Goal: Information Seeking & Learning: Learn about a topic

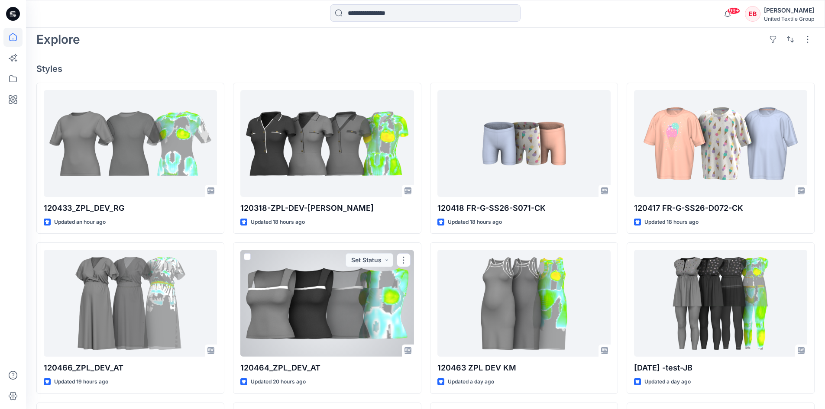
scroll to position [260, 0]
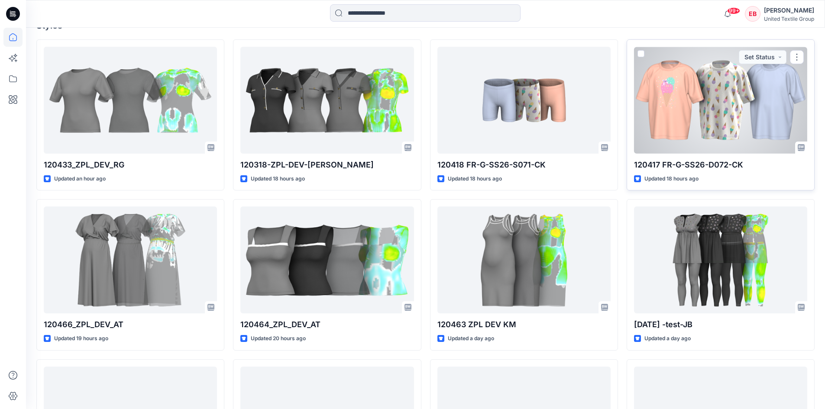
click at [705, 110] on div at bounding box center [720, 100] width 173 height 107
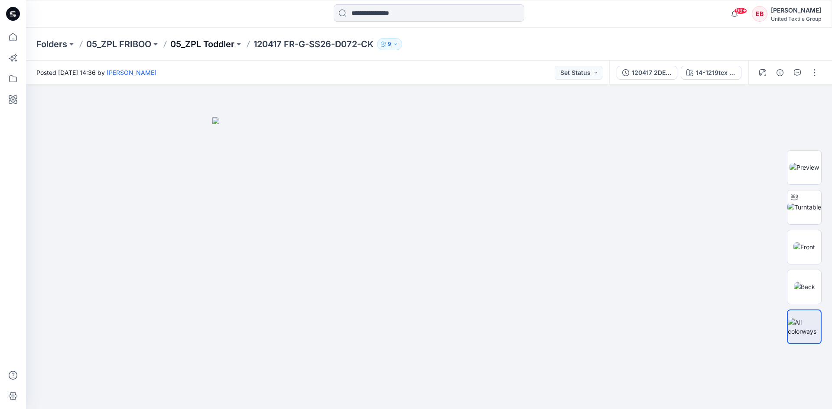
click at [198, 42] on p "05_ZPL Toddler" at bounding box center [202, 44] width 64 height 12
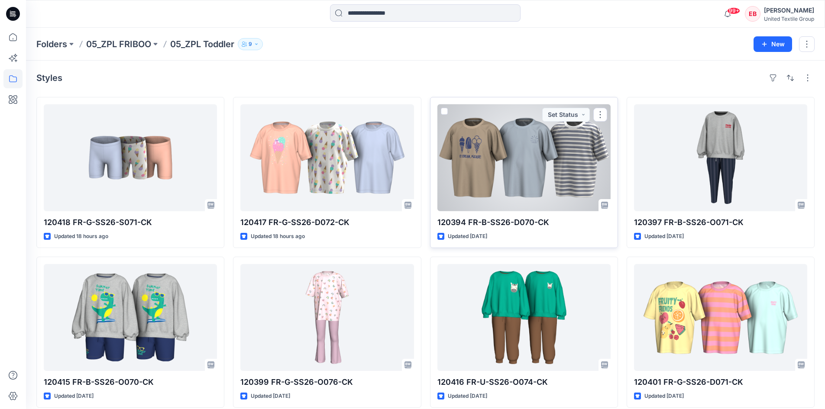
click at [480, 158] on div at bounding box center [524, 157] width 173 height 107
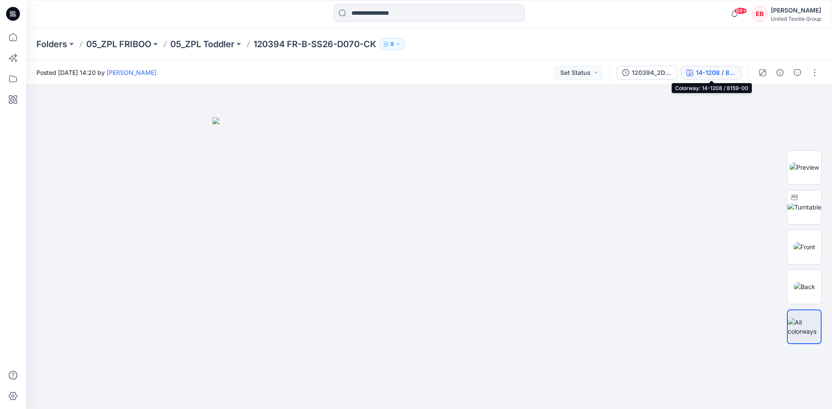
click at [703, 75] on div "14-1208 / 8159-00" at bounding box center [716, 73] width 40 height 10
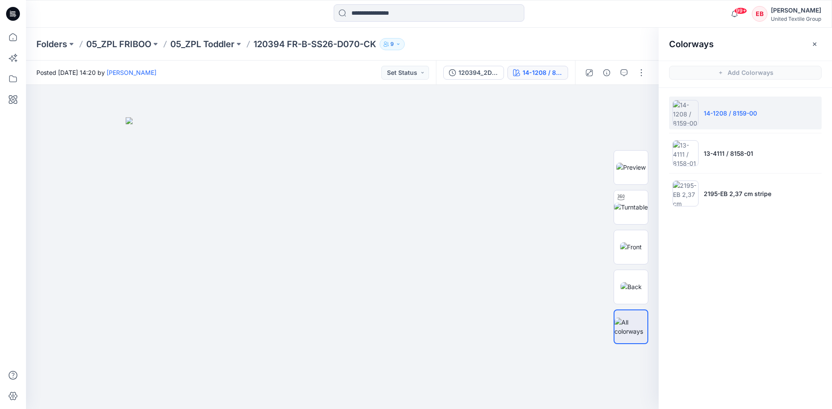
drag, startPoint x: 811, startPoint y: 42, endPoint x: 804, endPoint y: 47, distance: 8.2
click at [811, 42] on icon "button" at bounding box center [814, 44] width 7 height 7
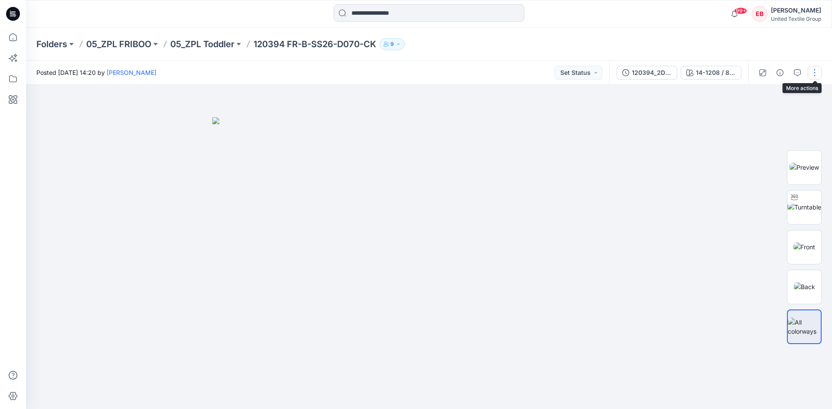
click at [819, 72] on button "button" at bounding box center [815, 73] width 14 height 14
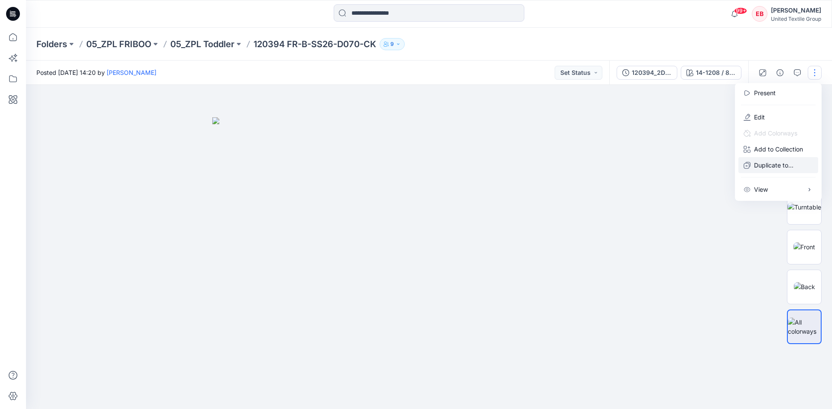
click at [769, 167] on p "Duplicate to..." at bounding box center [773, 165] width 39 height 9
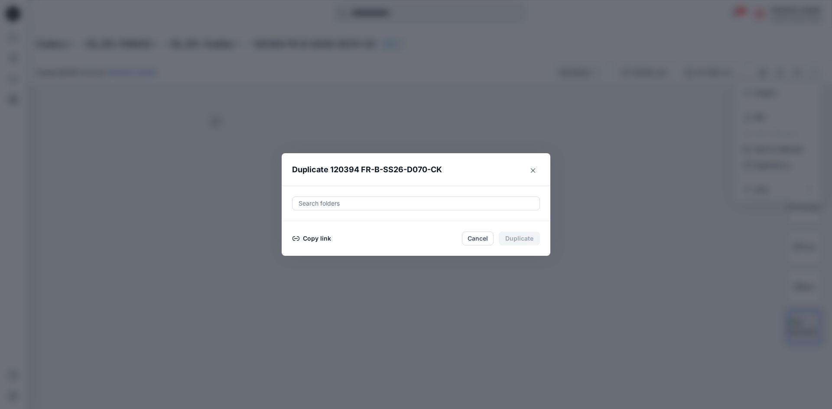
click at [309, 237] on button "Copy link" at bounding box center [311, 239] width 39 height 10
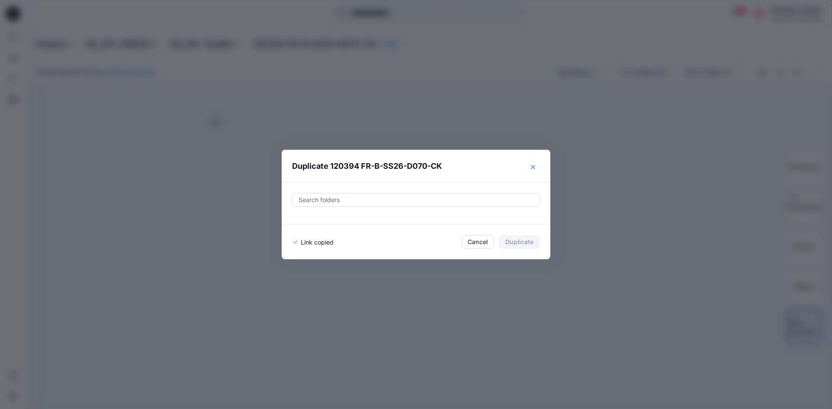
click at [534, 169] on icon "Close" at bounding box center [533, 167] width 4 height 4
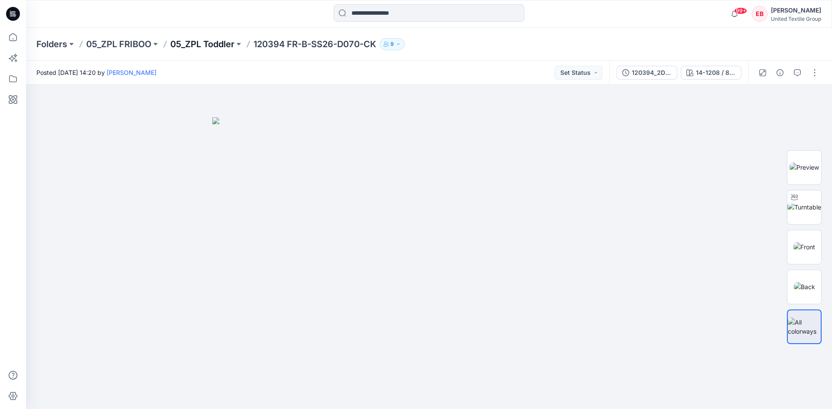
click at [194, 42] on p "05_ZPL Toddler" at bounding box center [202, 44] width 64 height 12
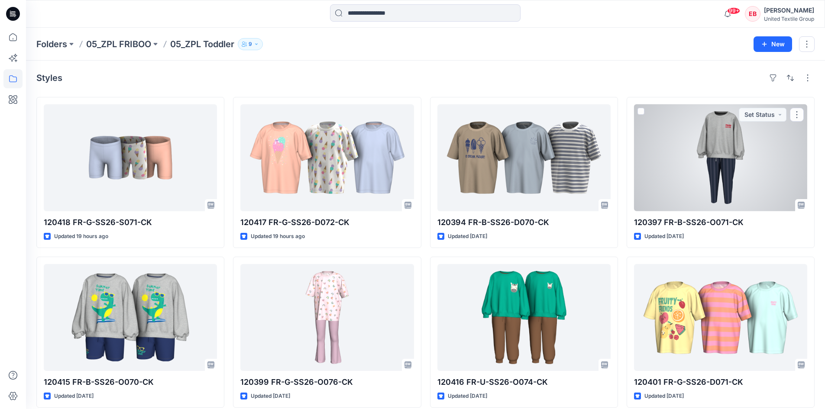
click at [698, 161] on div at bounding box center [720, 157] width 173 height 107
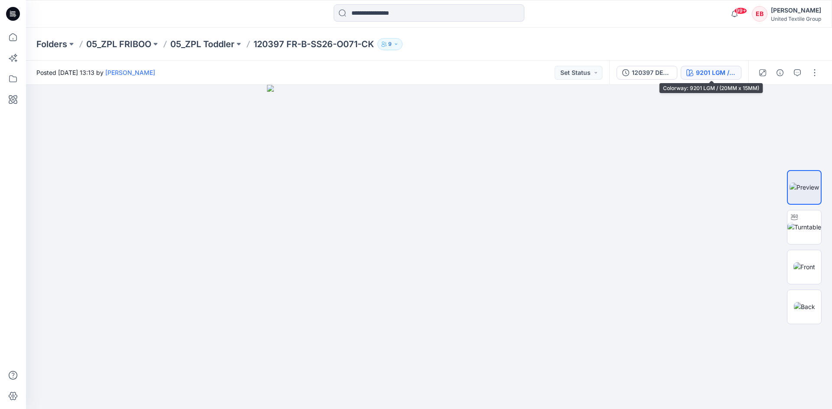
click at [727, 74] on div "9201 LGM / (20MM x 15MM)" at bounding box center [716, 73] width 40 height 10
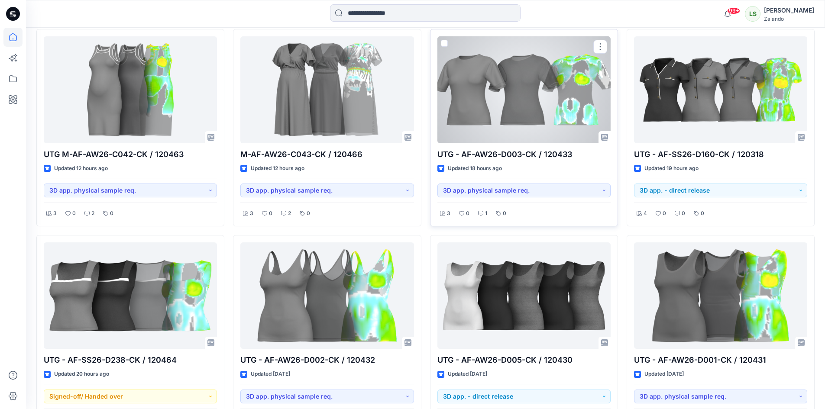
scroll to position [433, 0]
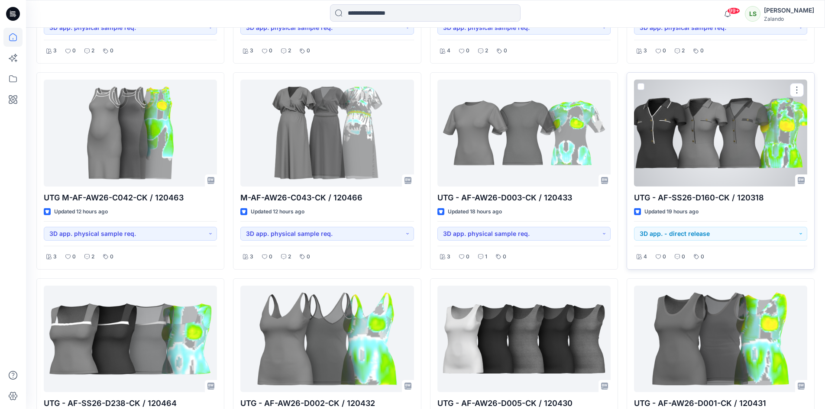
click at [699, 129] on div at bounding box center [720, 133] width 173 height 107
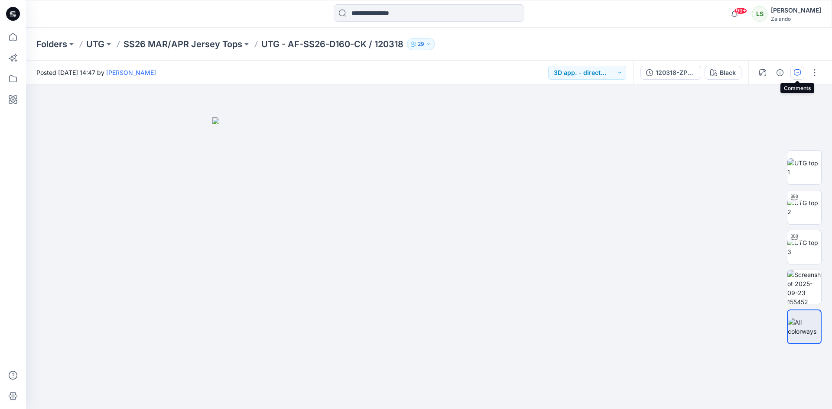
click at [797, 77] on button "button" at bounding box center [797, 73] width 14 height 14
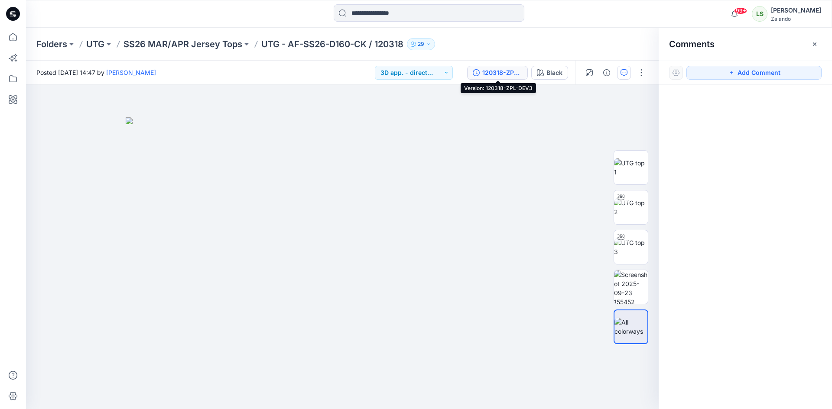
click at [508, 72] on div "120318-ZPL-DEV3" at bounding box center [502, 73] width 40 height 10
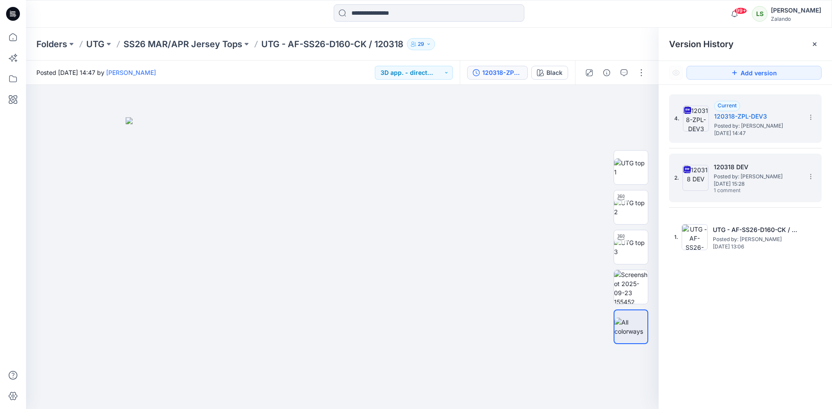
click at [767, 168] on h5 "120318 DEV" at bounding box center [757, 167] width 87 height 10
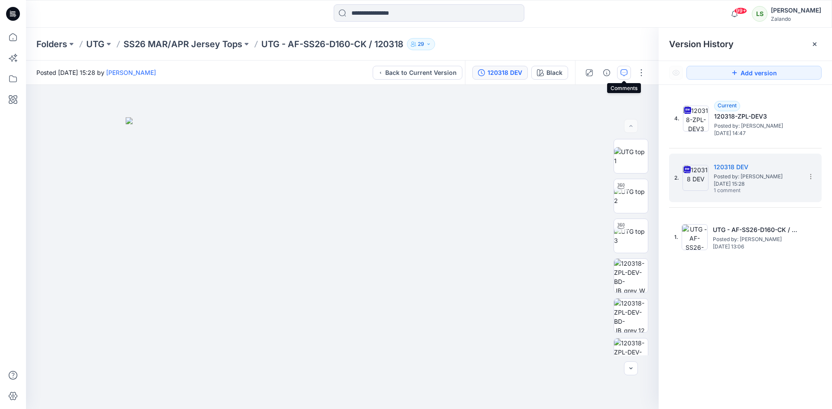
click at [624, 73] on icon "button" at bounding box center [624, 72] width 7 height 7
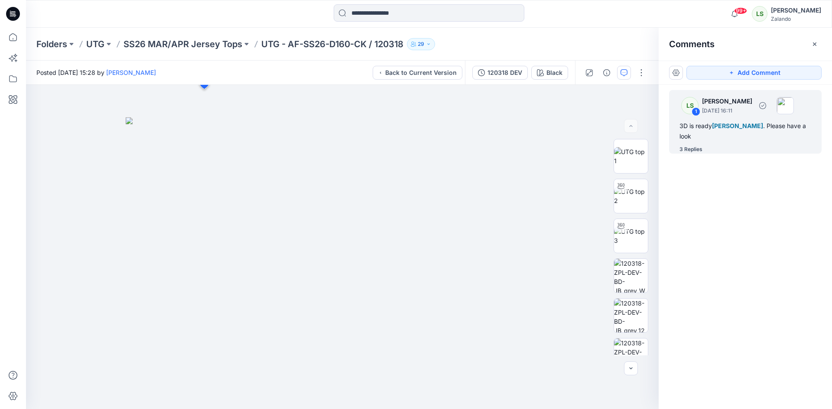
click at [706, 147] on div "3 Replies" at bounding box center [750, 149] width 142 height 9
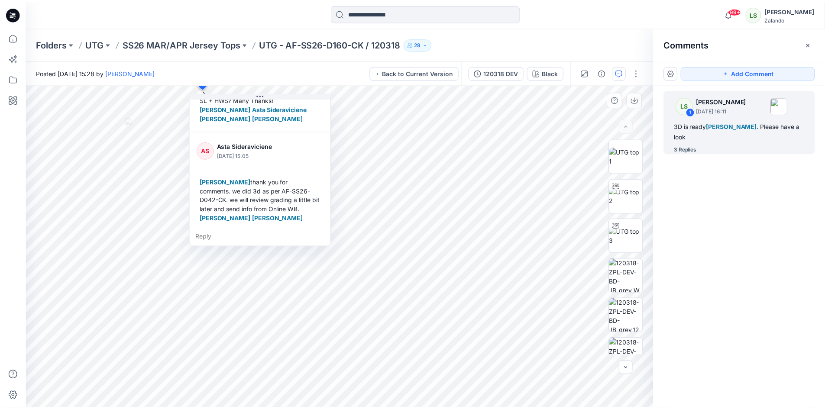
scroll to position [288, 0]
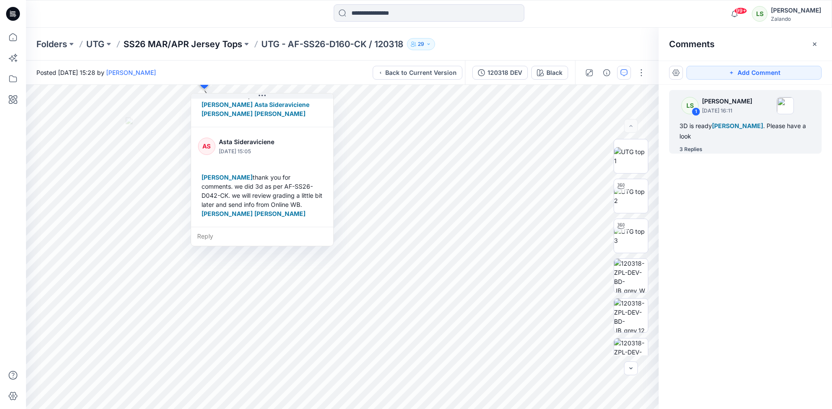
click at [205, 41] on p "SS26 MAR/APR Jersey Tops" at bounding box center [182, 44] width 119 height 12
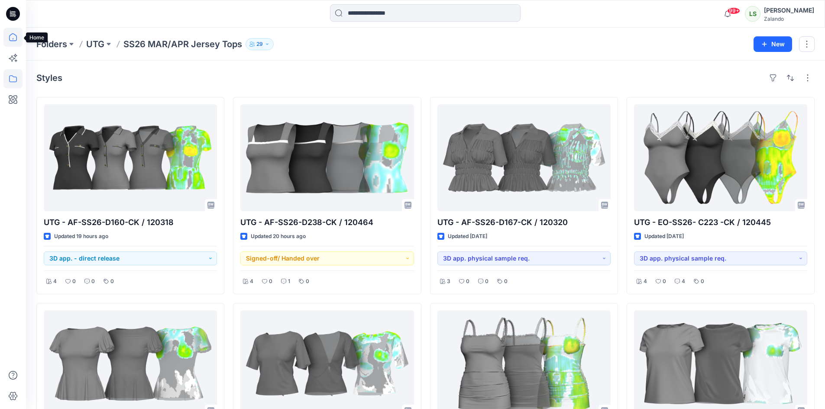
click at [18, 38] on icon at bounding box center [12, 37] width 19 height 19
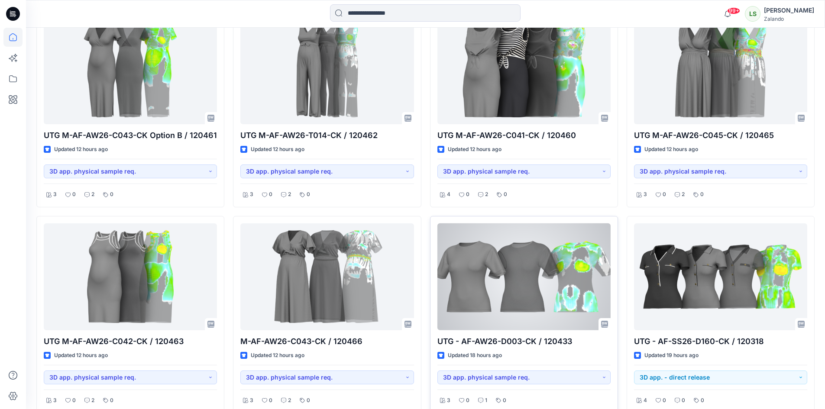
scroll to position [303, 0]
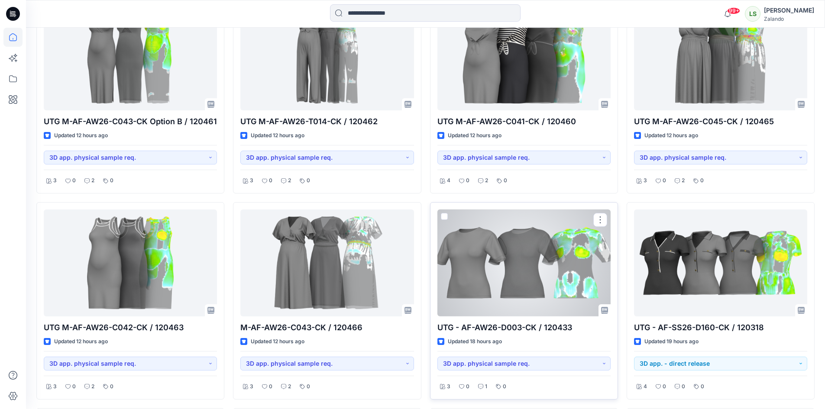
click at [504, 263] on div at bounding box center [524, 263] width 173 height 107
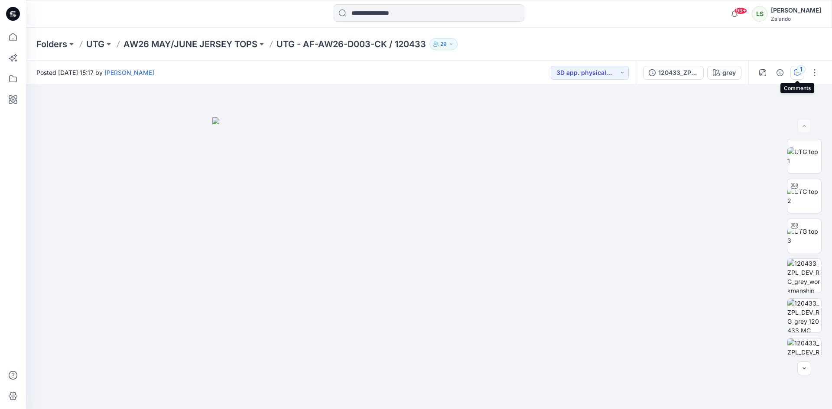
click at [794, 73] on icon "button" at bounding box center [797, 72] width 7 height 7
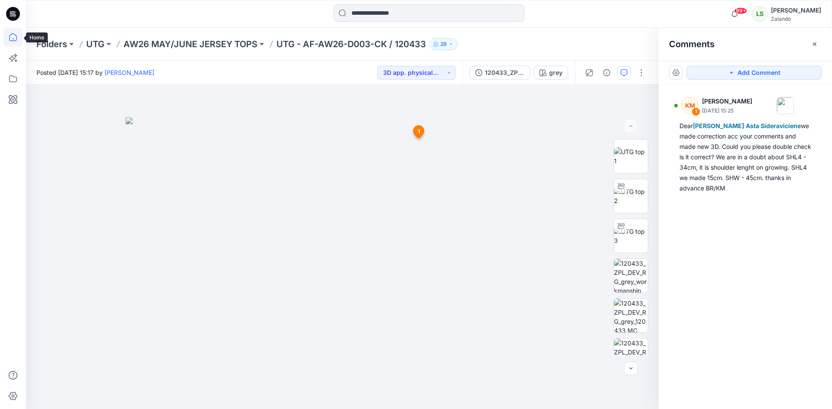
click at [18, 37] on icon at bounding box center [12, 37] width 19 height 19
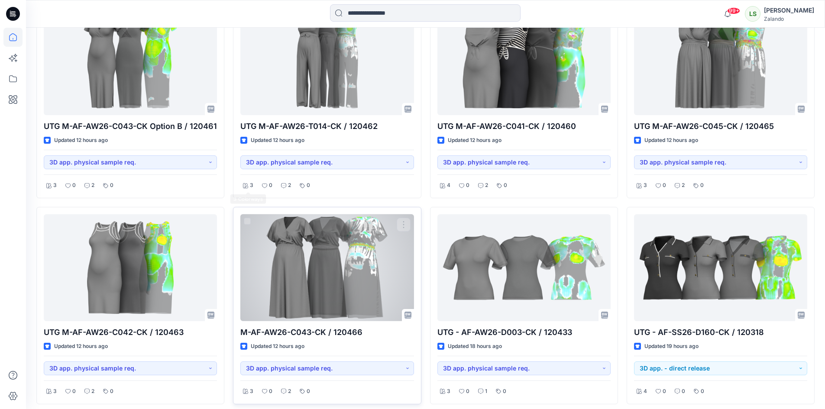
scroll to position [303, 0]
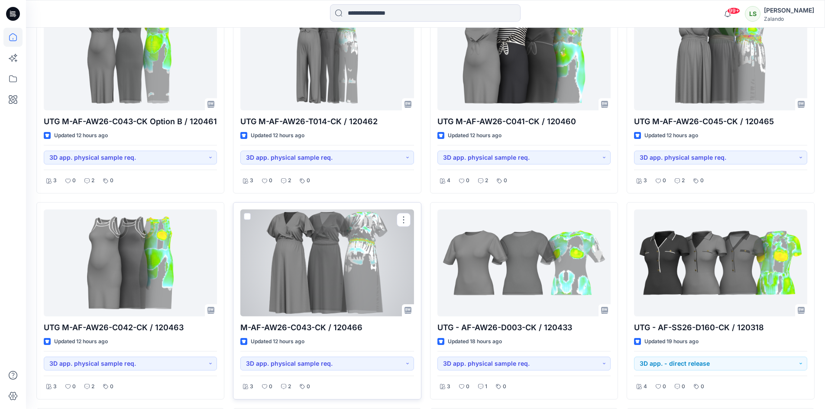
click at [324, 268] on div at bounding box center [326, 263] width 173 height 107
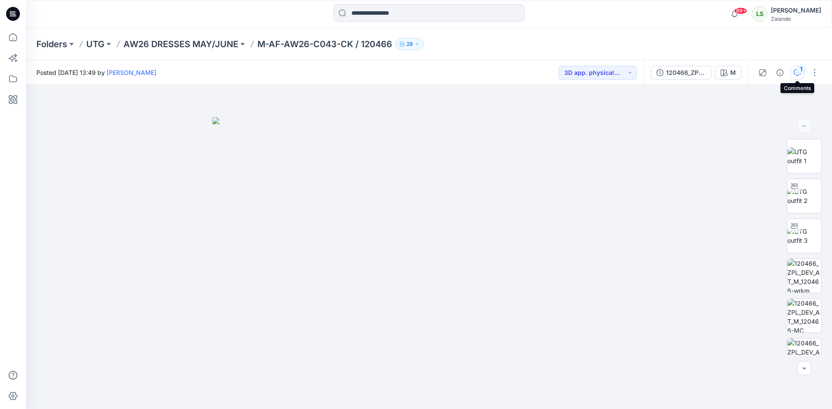
click at [796, 72] on icon "button" at bounding box center [797, 72] width 7 height 7
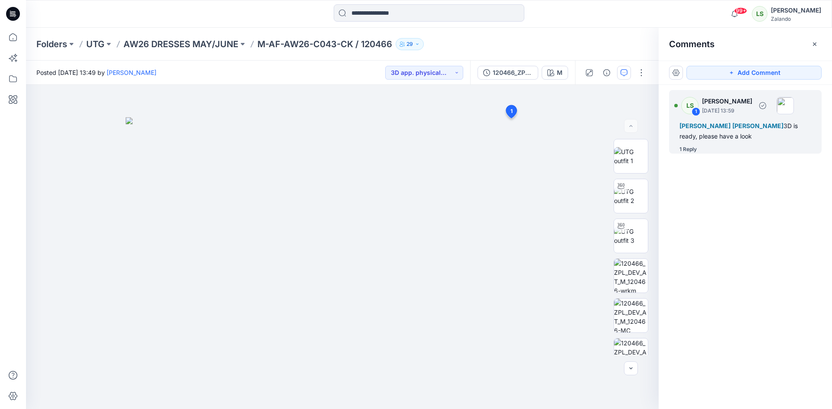
drag, startPoint x: 702, startPoint y: 143, endPoint x: 689, endPoint y: 143, distance: 12.6
click at [701, 143] on div "LS 1 Lise Stougaard September 23, 2025 13:59 Tania Baumeister-Hanff Marlene See…" at bounding box center [745, 122] width 153 height 64
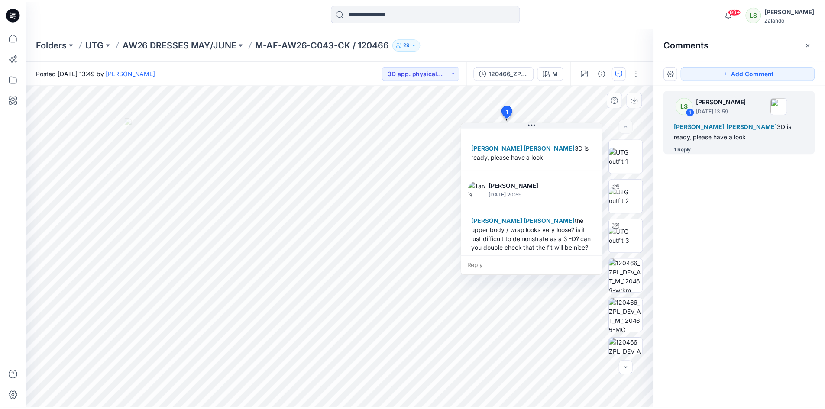
scroll to position [42, 0]
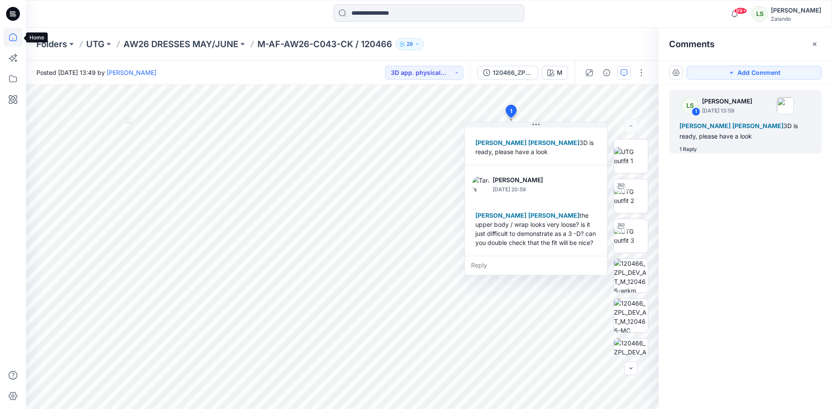
click at [10, 39] on icon at bounding box center [13, 37] width 8 height 8
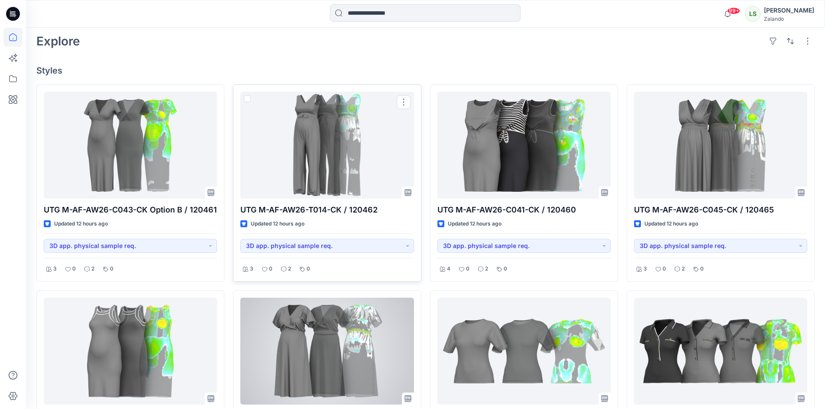
scroll to position [217, 0]
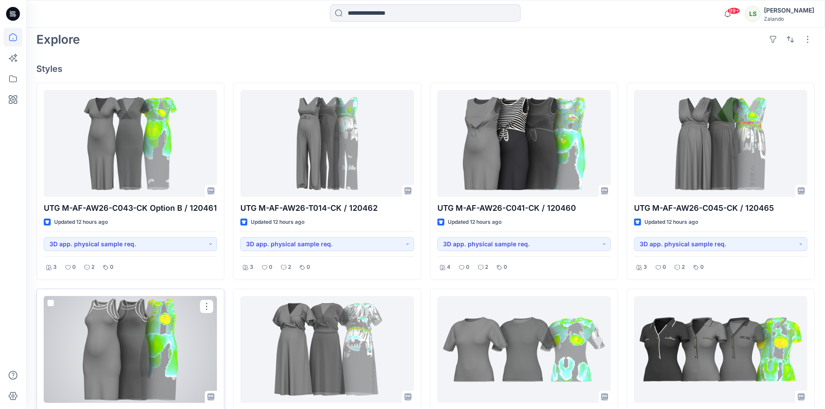
click at [184, 349] on div at bounding box center [130, 349] width 173 height 107
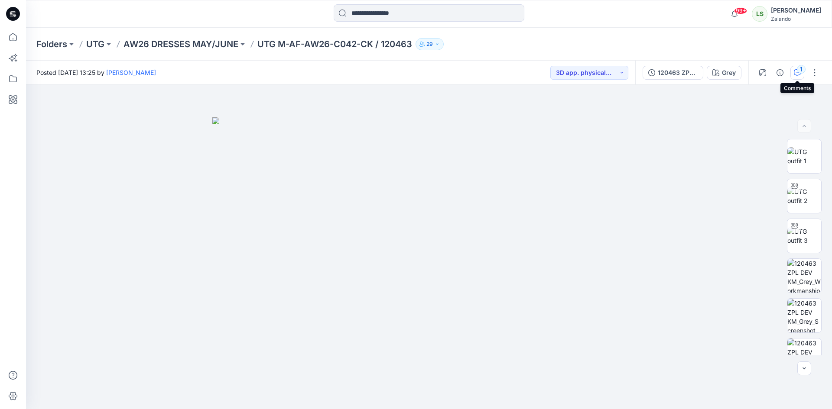
click at [801, 70] on div "1" at bounding box center [801, 69] width 9 height 9
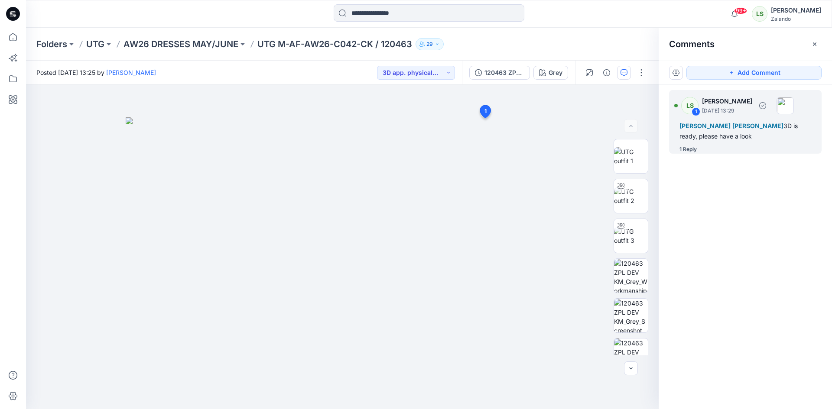
click at [693, 149] on div "1 Reply" at bounding box center [687, 149] width 17 height 9
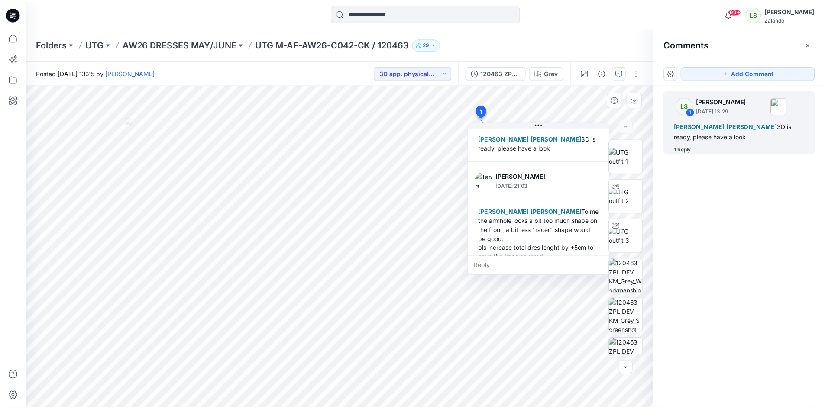
scroll to position [79, 0]
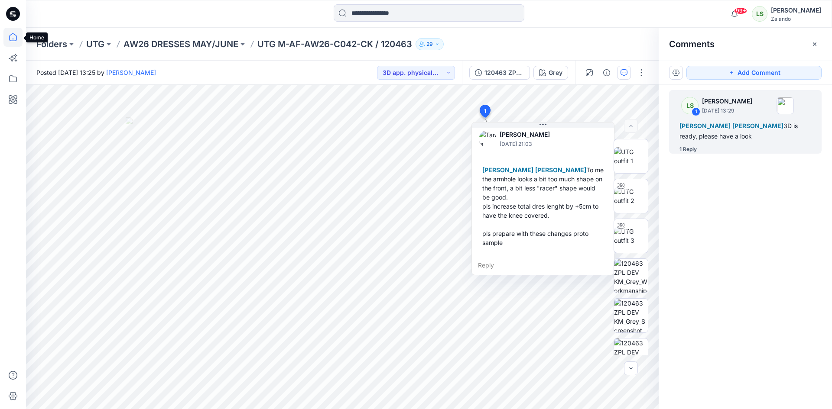
click at [7, 41] on icon at bounding box center [12, 37] width 19 height 19
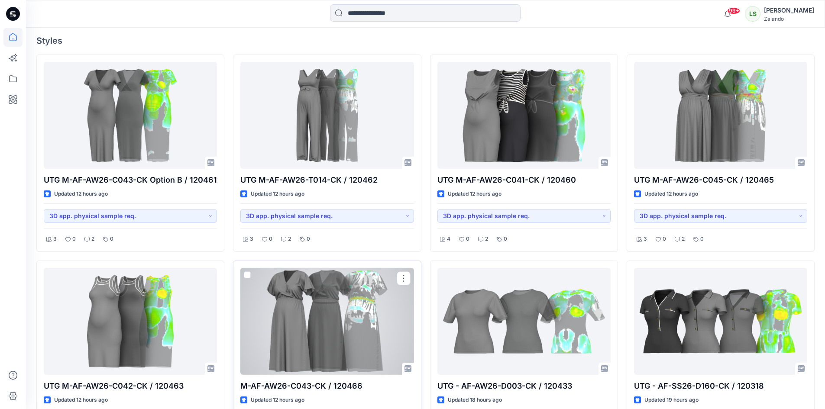
scroll to position [260, 0]
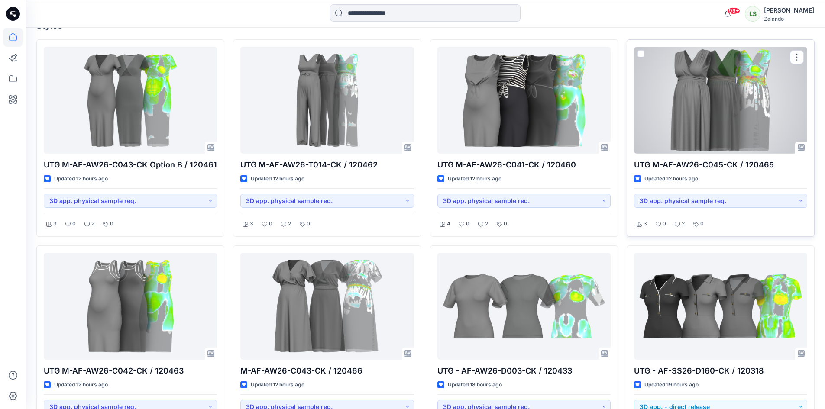
click at [709, 123] on div at bounding box center [720, 100] width 173 height 107
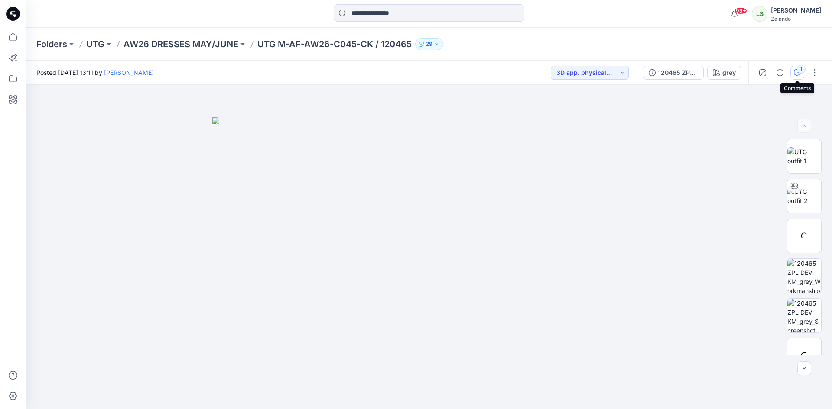
click at [797, 76] on icon "button" at bounding box center [797, 72] width 7 height 7
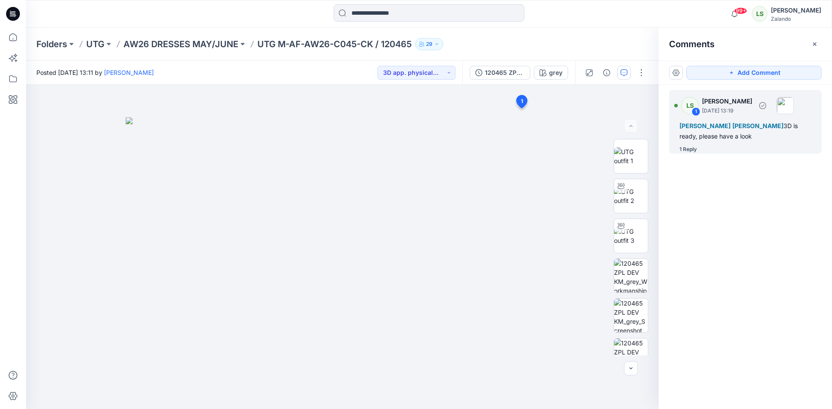
click at [704, 148] on div "1 Reply" at bounding box center [750, 149] width 142 height 9
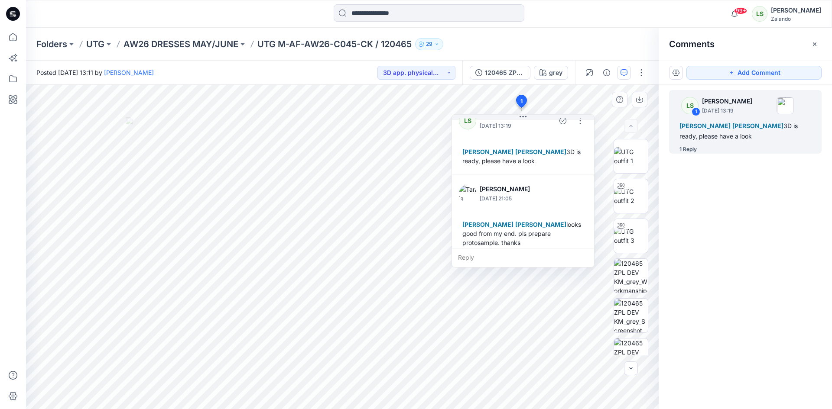
scroll to position [24, 0]
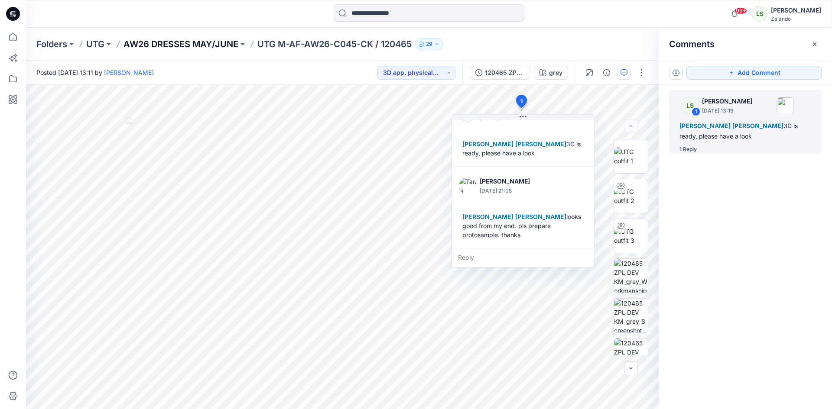
click at [158, 38] on p "AW26 DRESSES MAY/JUNE" at bounding box center [180, 44] width 115 height 12
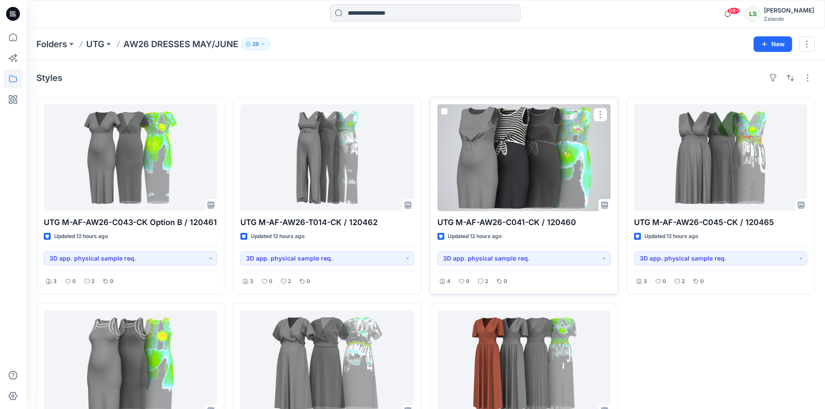
click at [570, 184] on div at bounding box center [524, 157] width 173 height 107
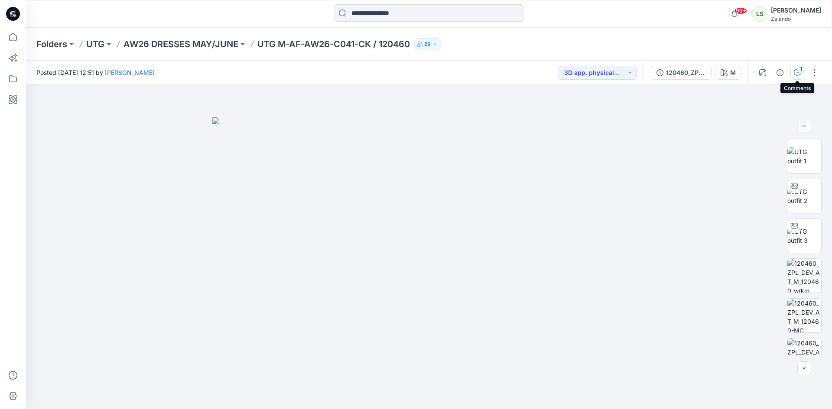
click at [796, 75] on icon "button" at bounding box center [797, 72] width 7 height 7
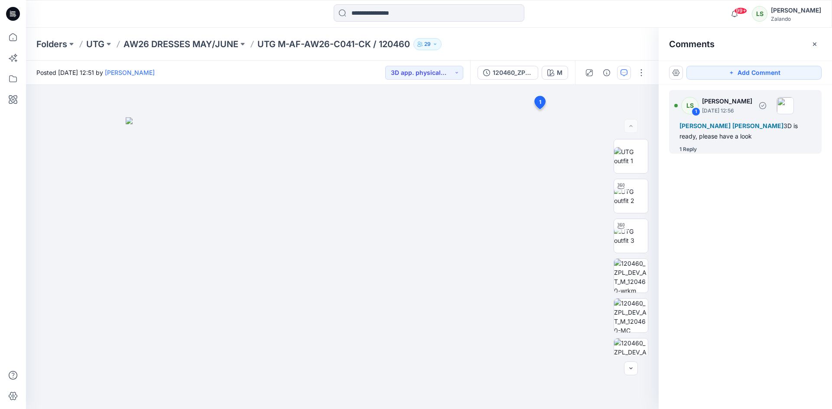
click at [696, 150] on div "1 Reply" at bounding box center [687, 149] width 17 height 9
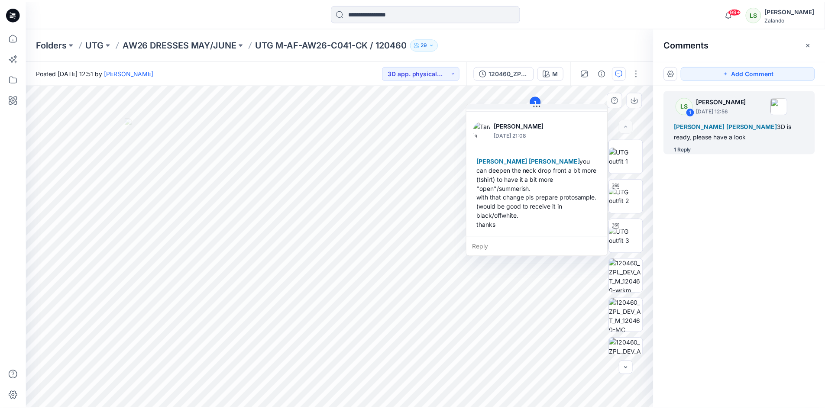
scroll to position [70, 0]
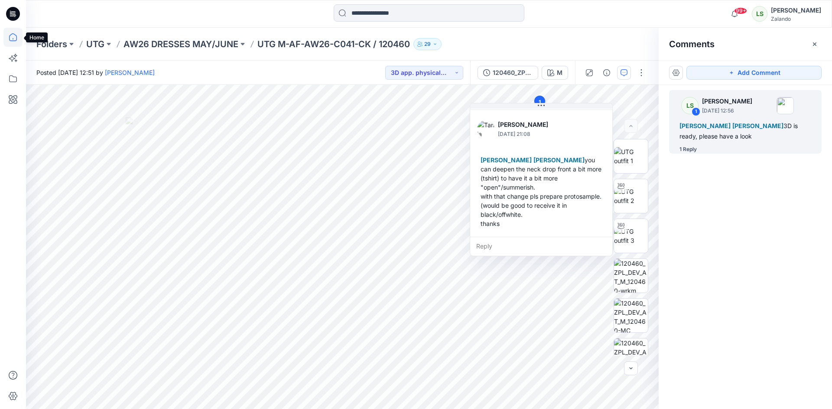
click at [8, 40] on icon at bounding box center [12, 37] width 19 height 19
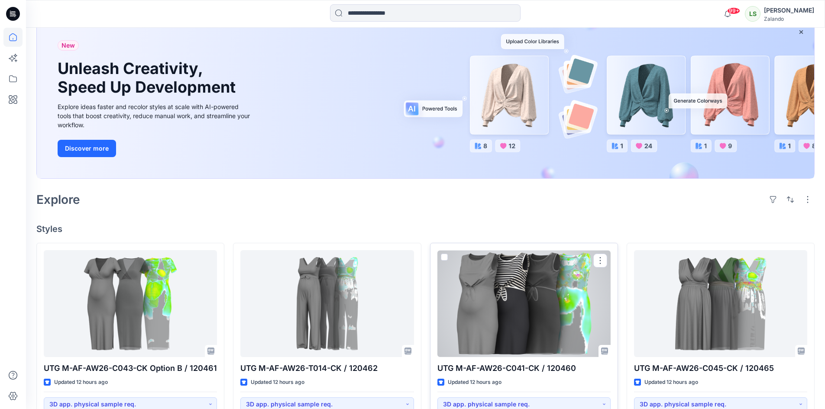
scroll to position [130, 0]
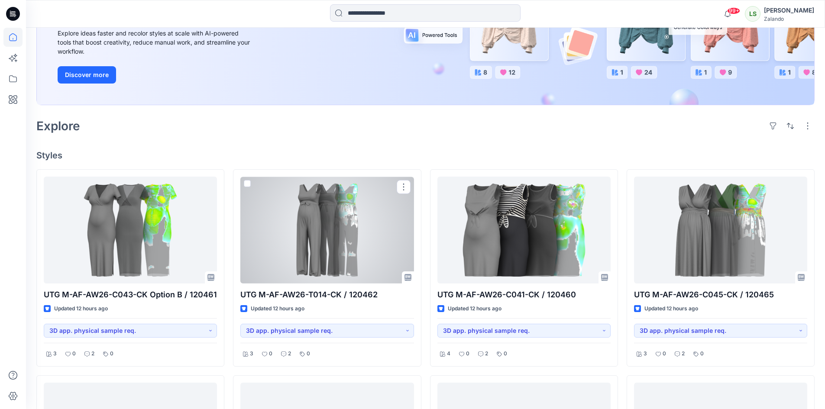
click at [310, 248] on div at bounding box center [326, 230] width 173 height 107
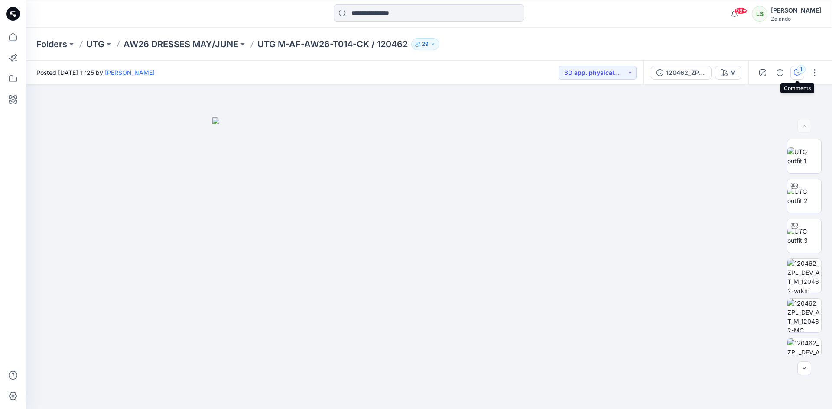
click at [799, 76] on icon "button" at bounding box center [797, 72] width 7 height 7
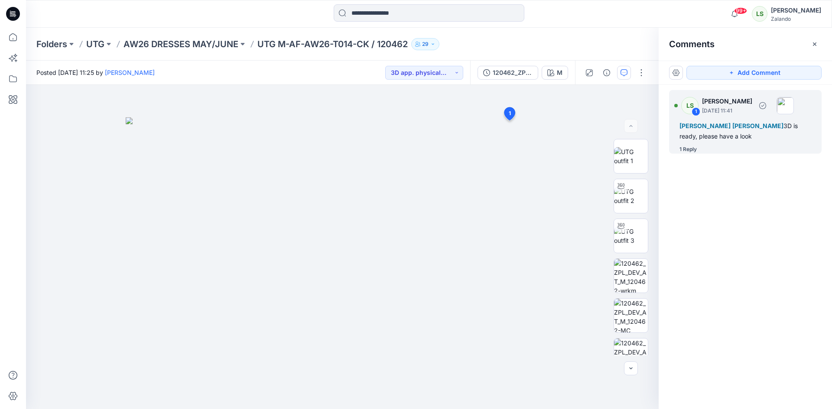
click at [700, 147] on div "1 Reply" at bounding box center [750, 149] width 142 height 9
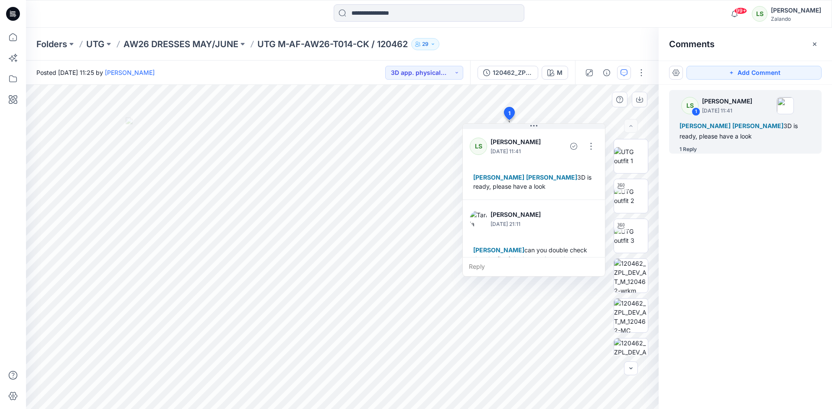
scroll to position [33, 0]
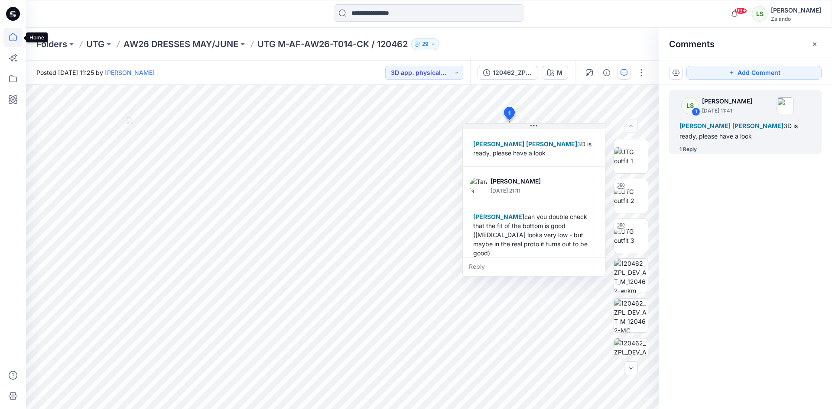
click at [20, 34] on icon at bounding box center [12, 37] width 19 height 19
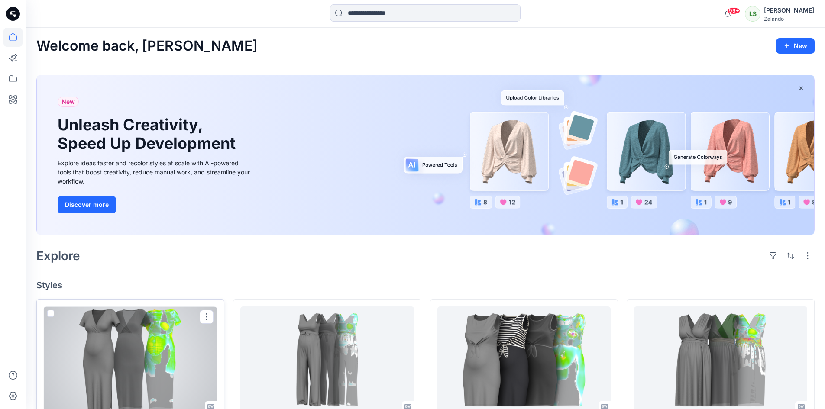
click at [152, 336] on div at bounding box center [130, 360] width 173 height 107
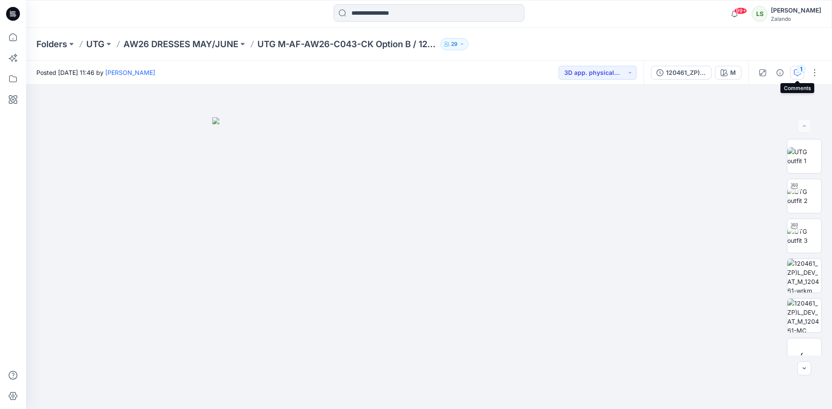
click at [798, 75] on icon "button" at bounding box center [797, 72] width 7 height 7
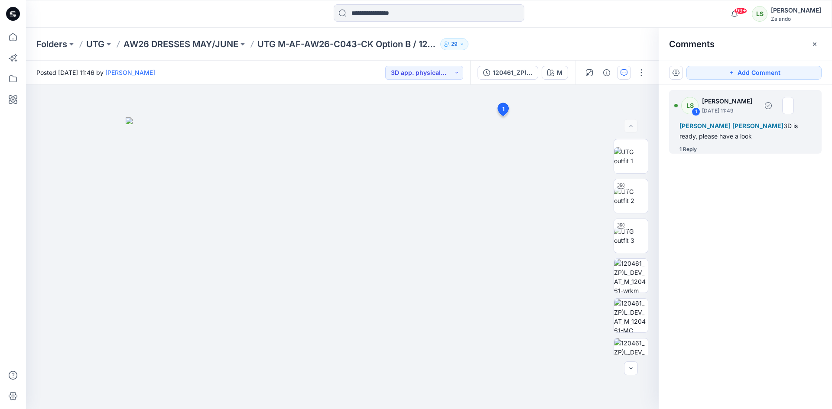
click at [692, 147] on div "1 Reply" at bounding box center [687, 149] width 17 height 9
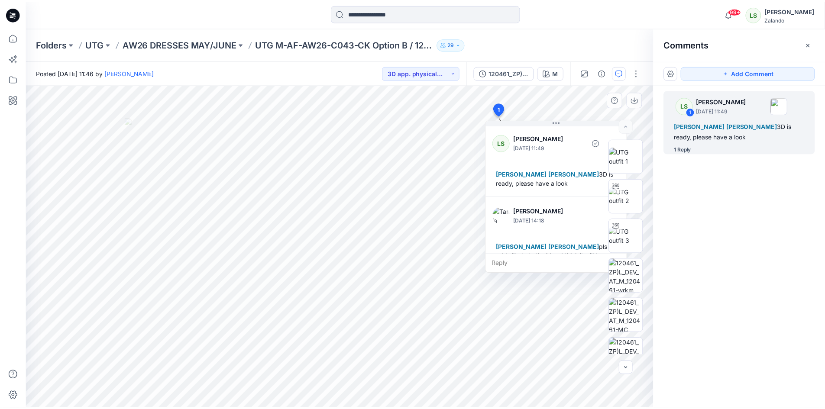
scroll to position [33, 0]
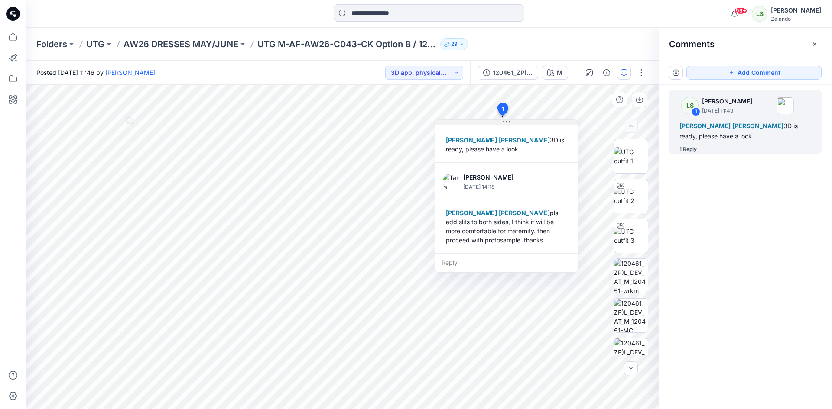
drag, startPoint x: 568, startPoint y: 123, endPoint x: 512, endPoint y: 123, distance: 55.9
click at [512, 123] on button at bounding box center [506, 122] width 142 height 5
click at [620, 203] on img at bounding box center [631, 196] width 34 height 18
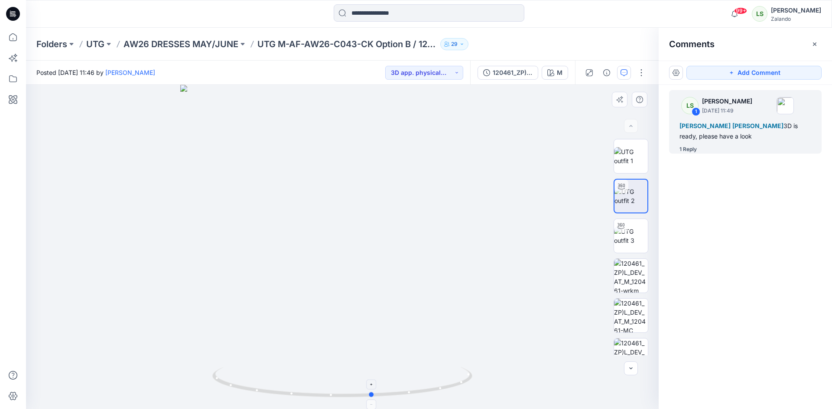
drag, startPoint x: 319, startPoint y: 397, endPoint x: 344, endPoint y: 392, distance: 26.1
click at [348, 396] on icon at bounding box center [343, 383] width 262 height 32
click at [187, 46] on p "AW26 DRESSES MAY/JUNE" at bounding box center [180, 44] width 115 height 12
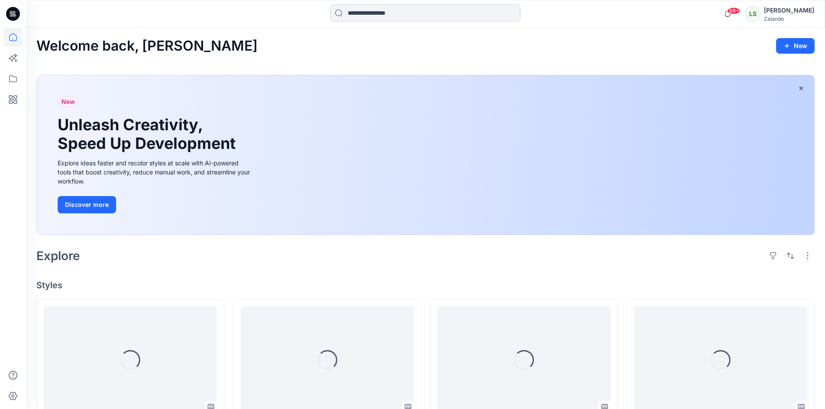
click at [442, 13] on input at bounding box center [425, 12] width 191 height 17
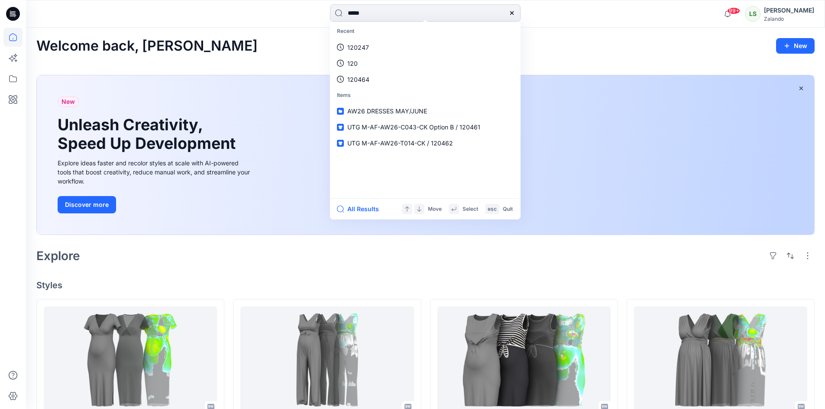
type input "******"
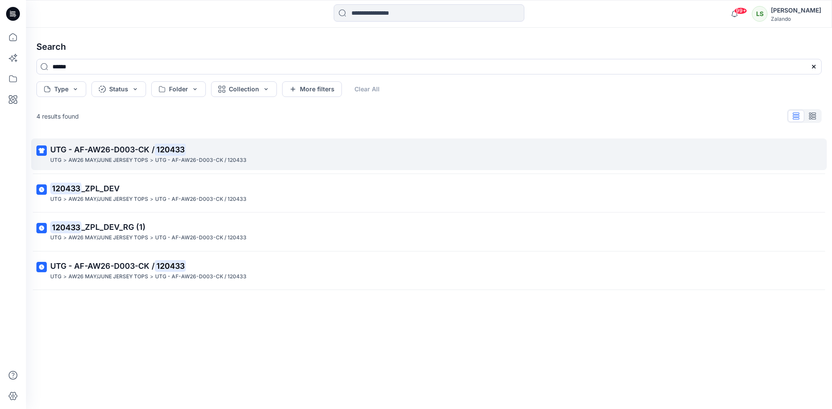
click at [278, 157] on div "UTG > AW26 MAY/JUNE JERSEY TOPS > UTG - AF-AW26-D003-CK / 120433" at bounding box center [428, 160] width 756 height 9
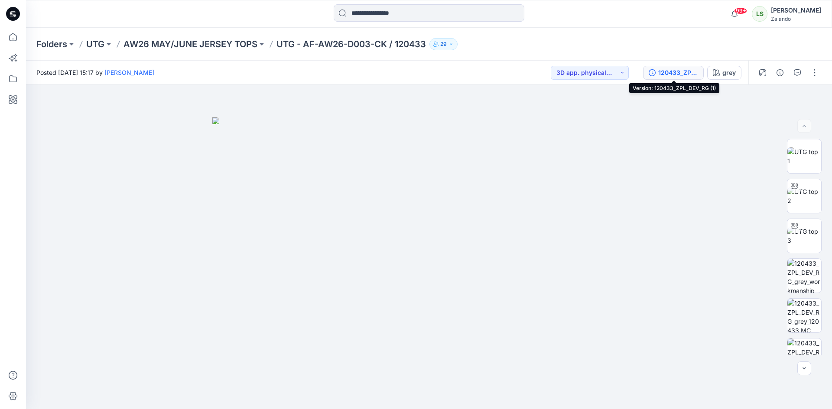
click at [686, 75] on div "120433_ZPL_DEV_RG (1)" at bounding box center [678, 73] width 40 height 10
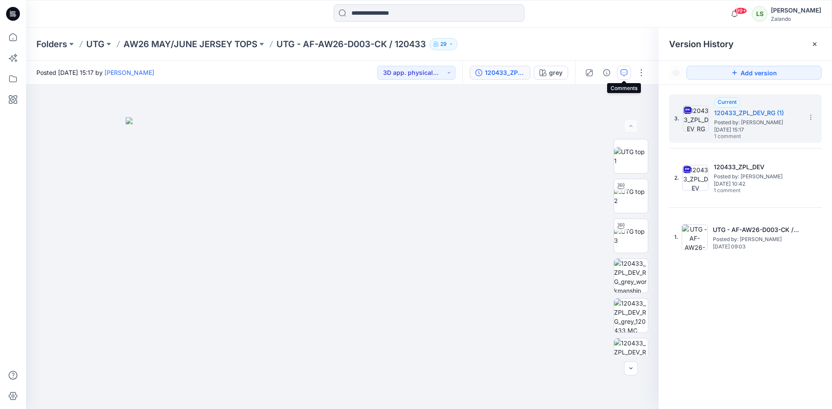
click at [622, 75] on icon "button" at bounding box center [624, 72] width 7 height 7
